Goal: Book appointment/travel/reservation

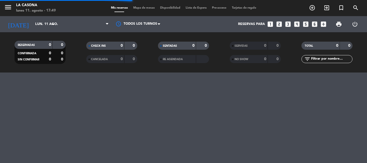
click at [122, 83] on div "menu La Casona [DATE] 11. agosto - 17:49 Mis reservas Mapa de mesas Disponibili…" at bounding box center [183, 81] width 367 height 163
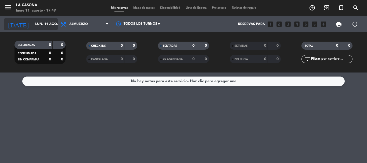
click at [53, 19] on div "[DATE] [DATE] arrow_drop_down" at bounding box center [31, 24] width 54 height 12
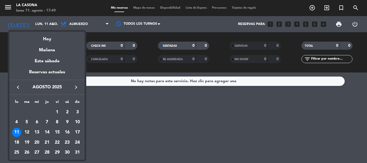
click at [27, 132] on div "12" at bounding box center [26, 132] width 9 height 9
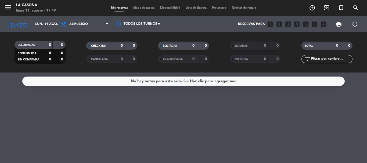
type input "[DATE]"
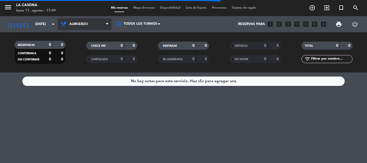
click at [100, 23] on span "Almuerzo" at bounding box center [85, 24] width 54 height 12
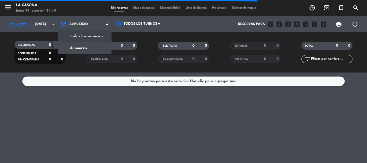
click at [76, 8] on div "menu La Casona [DATE] 11. agosto - 17:50" at bounding box center [46, 8] width 92 height 13
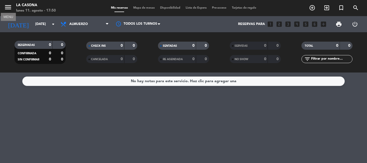
click at [10, 5] on icon "menu" at bounding box center [8, 7] width 8 height 8
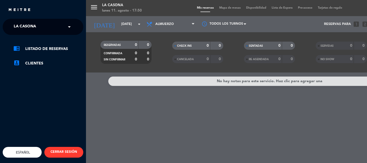
click at [72, 23] on span at bounding box center [70, 26] width 9 height 11
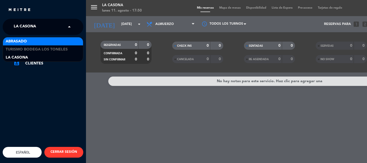
click at [70, 44] on div "Abrasado" at bounding box center [43, 41] width 80 height 8
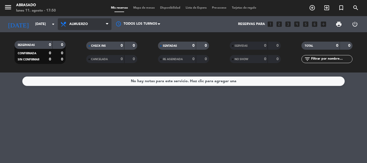
click at [102, 23] on span "Almuerzo" at bounding box center [85, 24] width 54 height 12
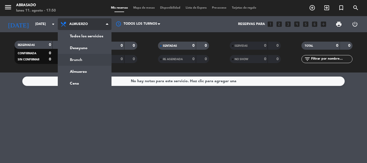
click at [70, 63] on div "menu Abrasado [DATE] 11. agosto - 17:50 Mis reservas Mapa de mesas Disponibilid…" at bounding box center [183, 36] width 367 height 73
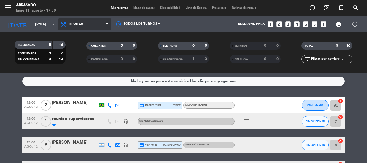
click at [106, 24] on icon at bounding box center [107, 24] width 2 height 4
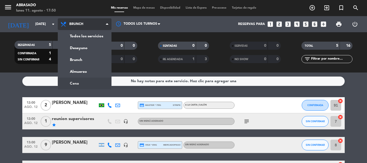
click at [79, 80] on ng-component "menu Abrasado [DATE] 11. agosto - 17:50 Mis reservas Mapa de mesas Disponibilid…" at bounding box center [183, 81] width 367 height 163
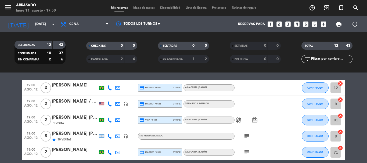
scroll to position [27, 0]
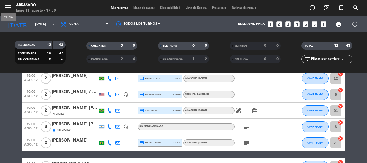
click at [5, 5] on icon "menu" at bounding box center [8, 7] width 8 height 8
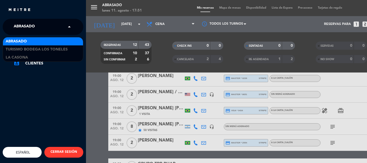
click at [65, 27] on input "text" at bounding box center [44, 27] width 66 height 12
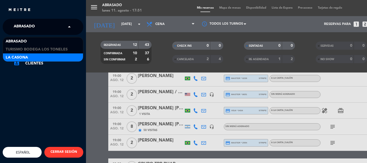
click at [64, 59] on div "La Casona" at bounding box center [43, 58] width 80 height 8
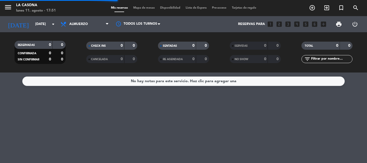
scroll to position [0, 0]
click at [10, 6] on icon "menu" at bounding box center [8, 7] width 8 height 8
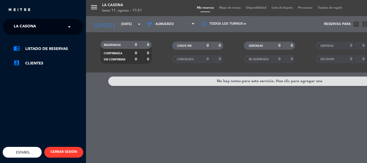
click at [71, 26] on span at bounding box center [70, 26] width 9 height 11
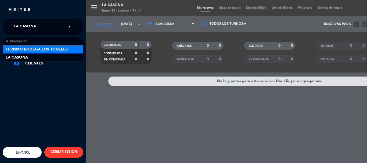
click at [73, 48] on div "Turismo Bodega Los Toneles" at bounding box center [43, 49] width 80 height 8
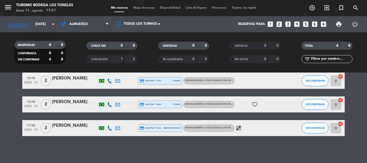
scroll to position [14, 0]
